Goal: Navigation & Orientation: Find specific page/section

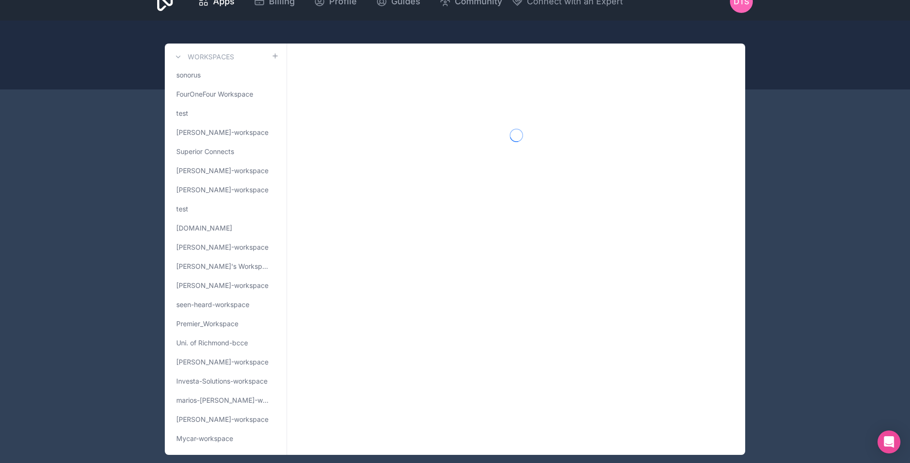
scroll to position [33, 0]
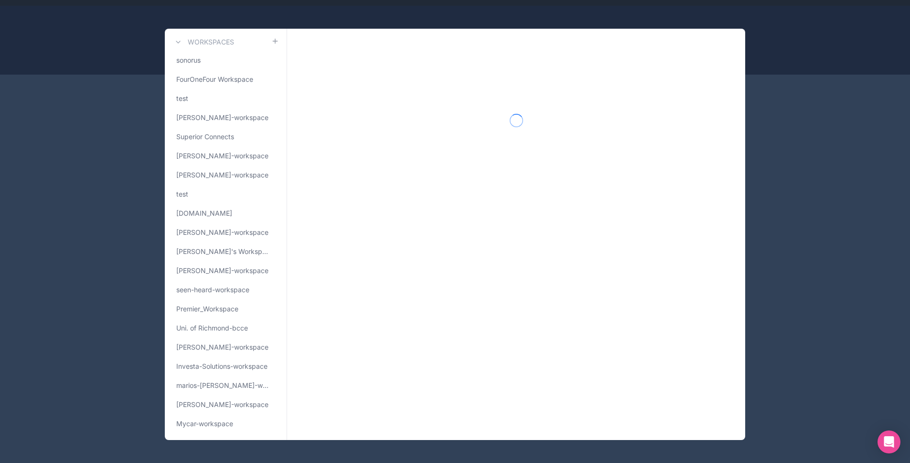
click at [232, 404] on span "[PERSON_NAME]-workspace" at bounding box center [222, 405] width 92 height 10
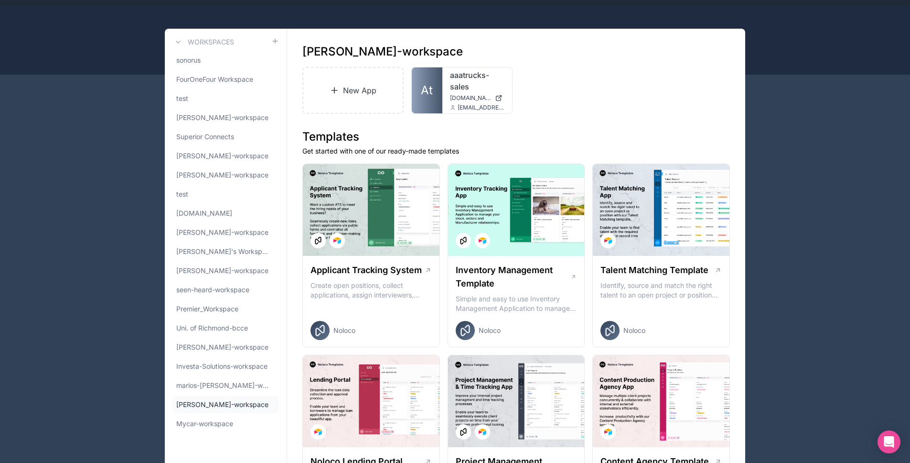
click at [422, 108] on link "At" at bounding box center [427, 90] width 31 height 46
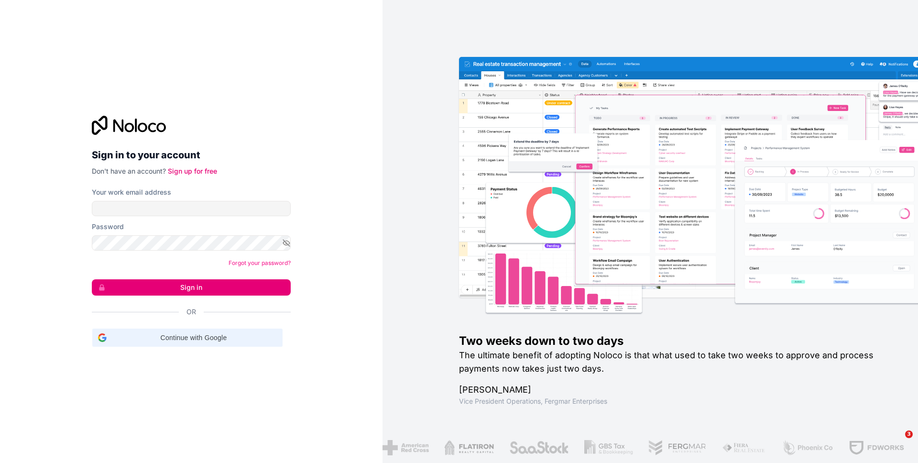
click at [208, 333] on span "Continue with Google" at bounding box center [193, 338] width 166 height 10
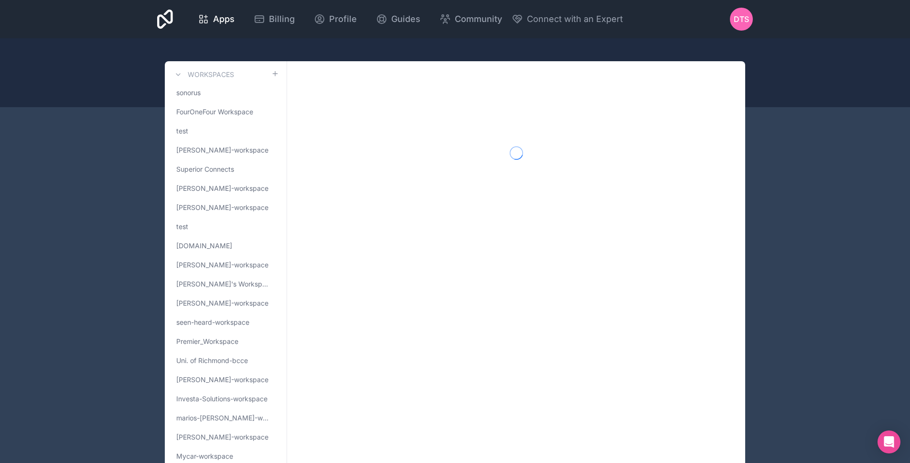
scroll to position [33, 0]
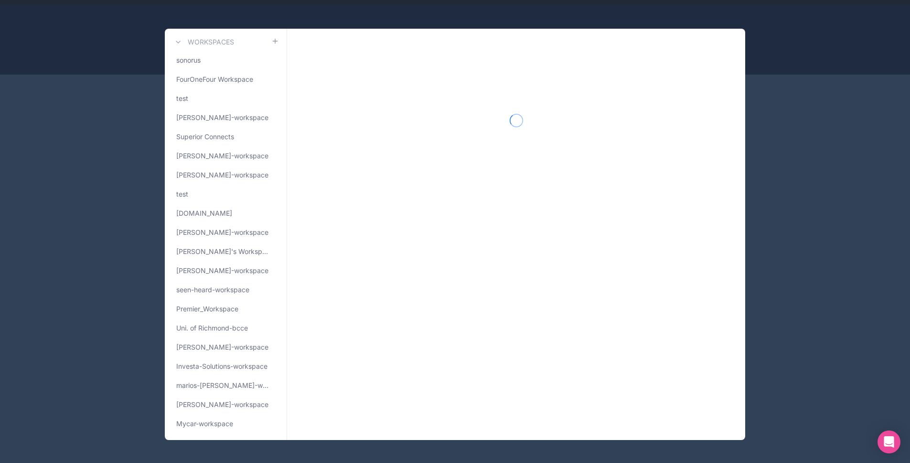
click at [204, 422] on span "Mycar-workspace" at bounding box center [204, 424] width 57 height 10
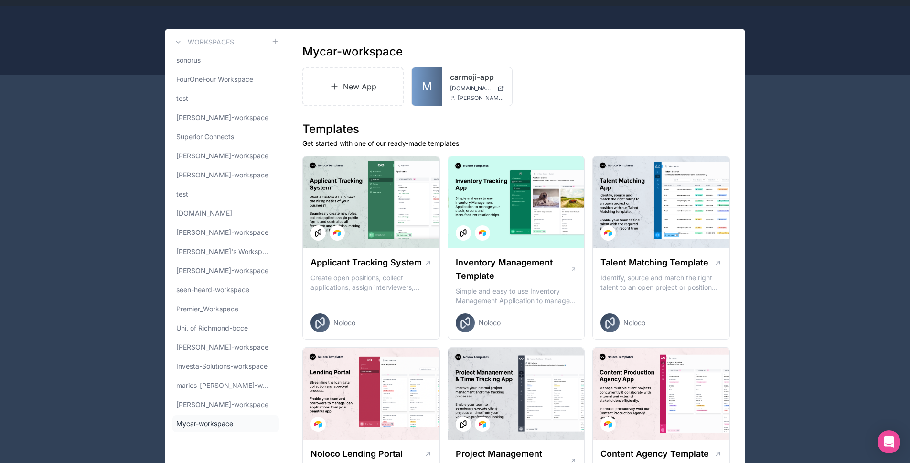
click at [420, 89] on link "M" at bounding box center [427, 86] width 31 height 38
